Goal: Navigation & Orientation: Find specific page/section

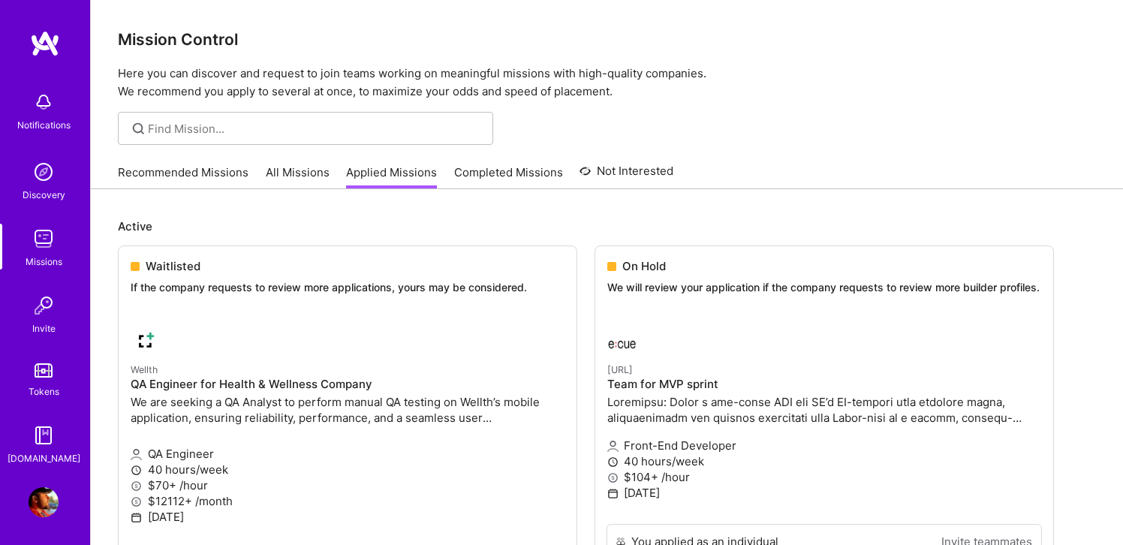
click at [48, 249] on img at bounding box center [44, 239] width 30 height 30
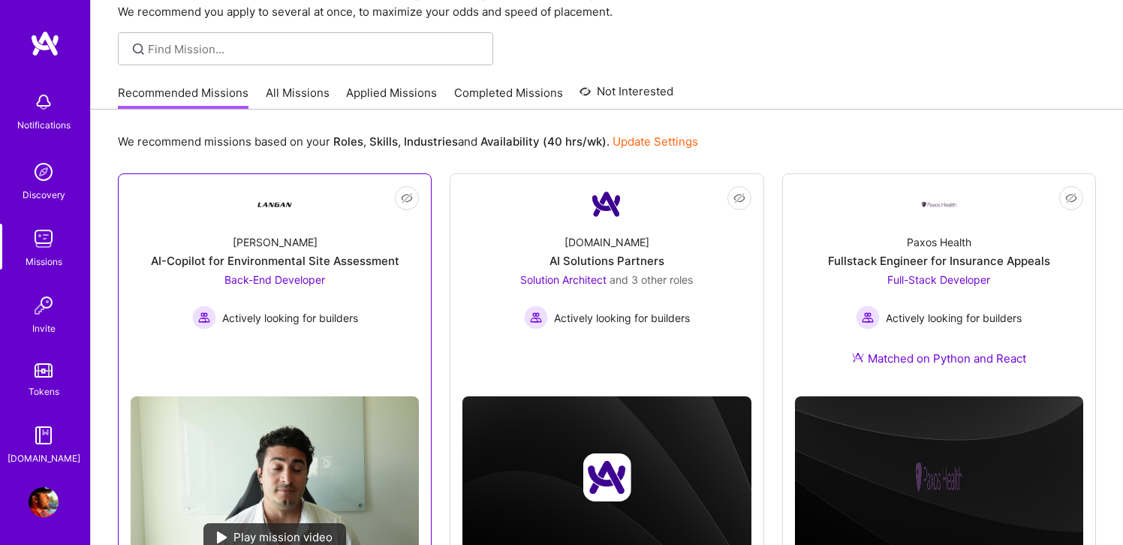
scroll to position [77, 0]
